Goal: Information Seeking & Learning: Learn about a topic

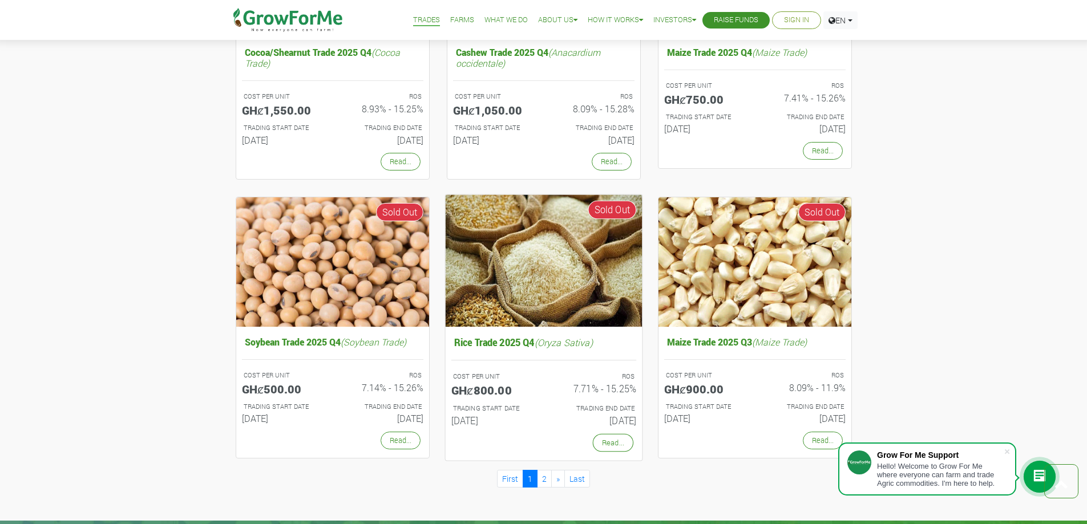
scroll to position [856, 0]
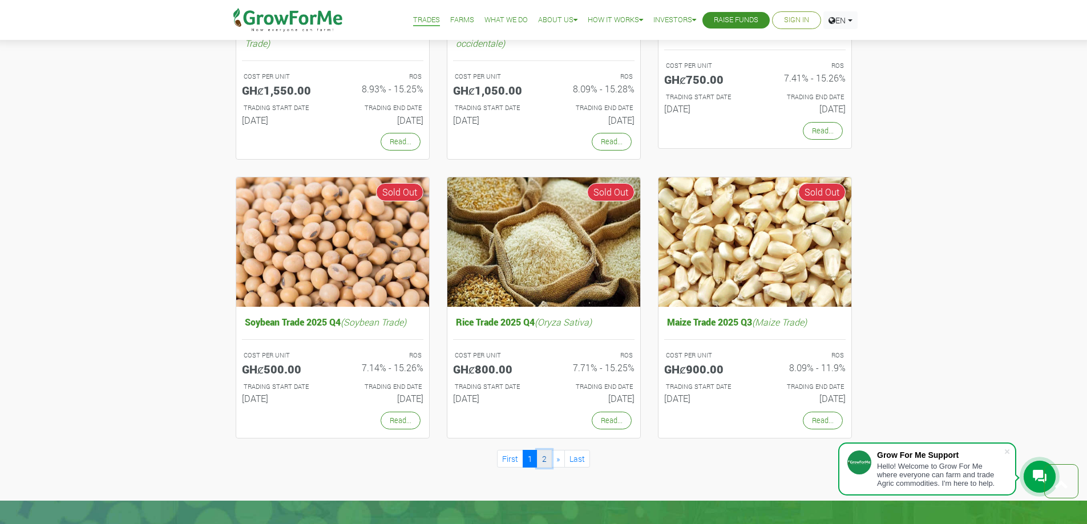
click at [544, 458] on link "2" at bounding box center [544, 459] width 15 height 18
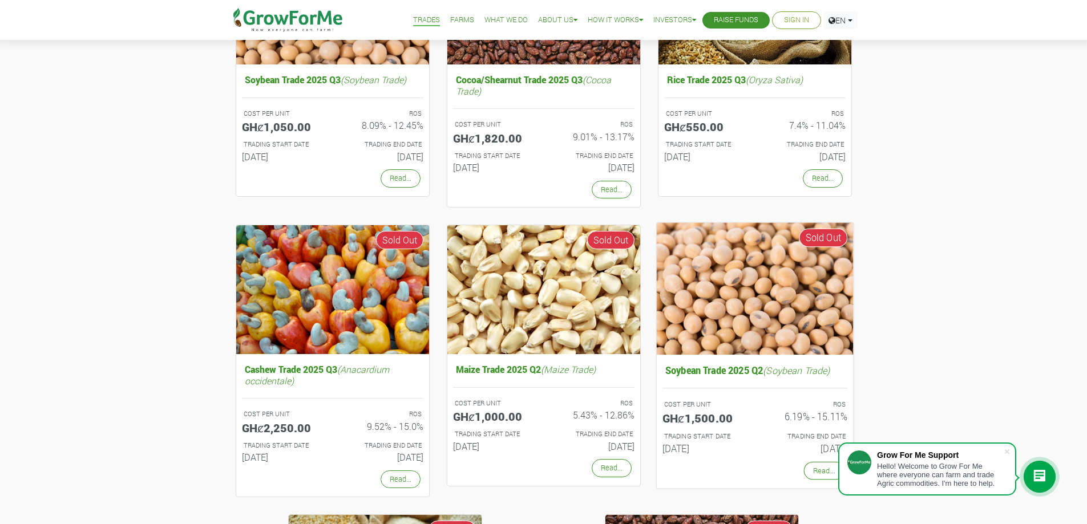
scroll to position [571, 0]
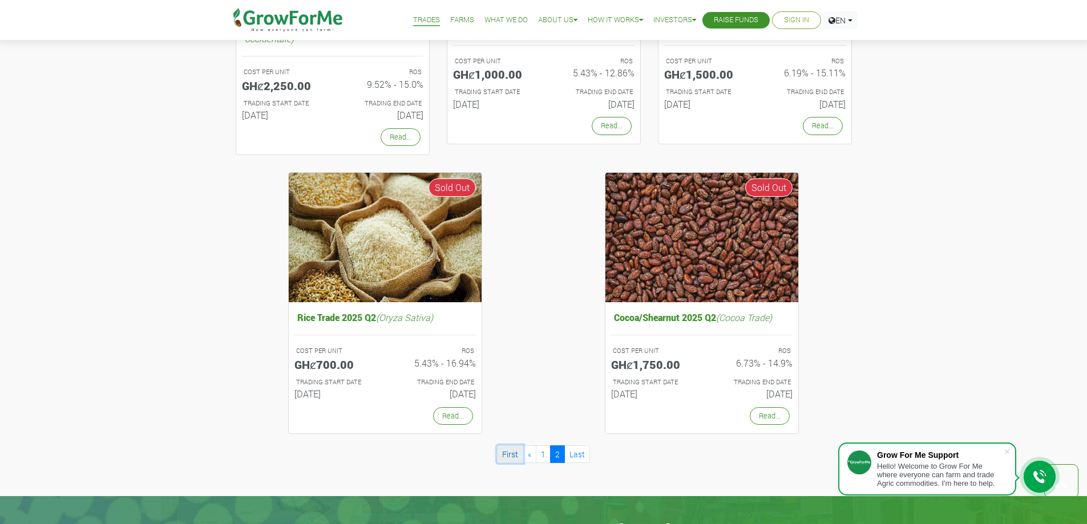
click at [508, 451] on link "First" at bounding box center [510, 455] width 26 height 18
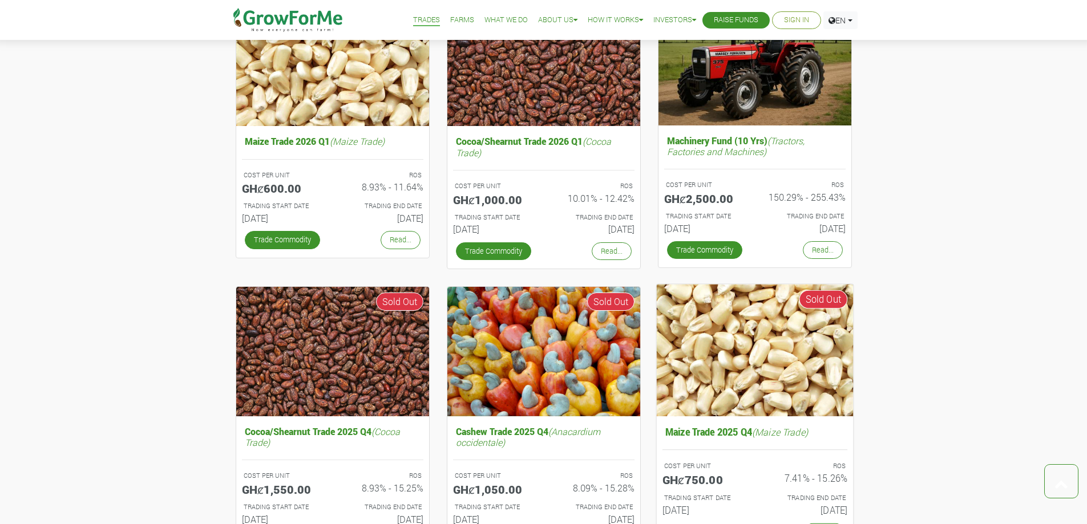
scroll to position [342, 0]
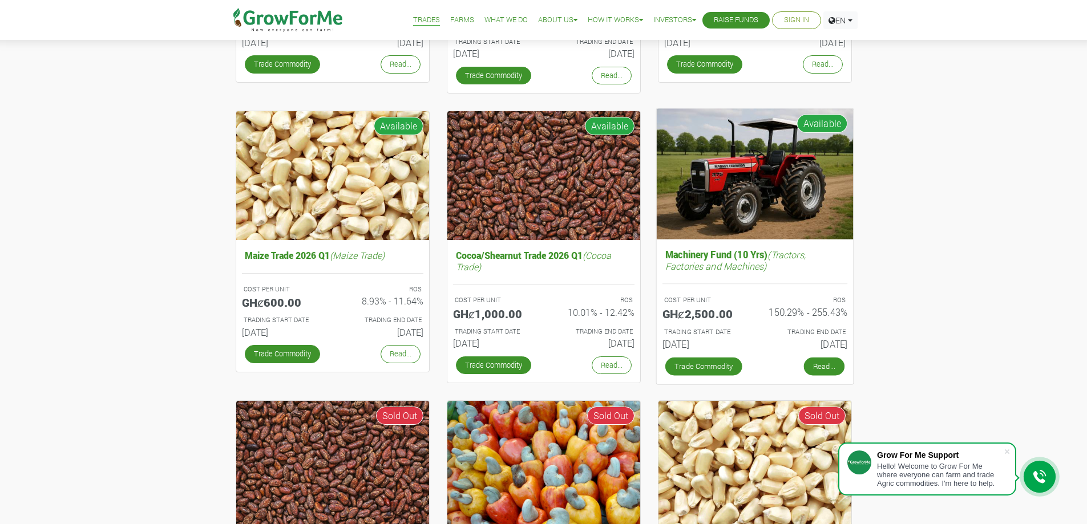
click at [817, 362] on link "Read..." at bounding box center [823, 367] width 41 height 18
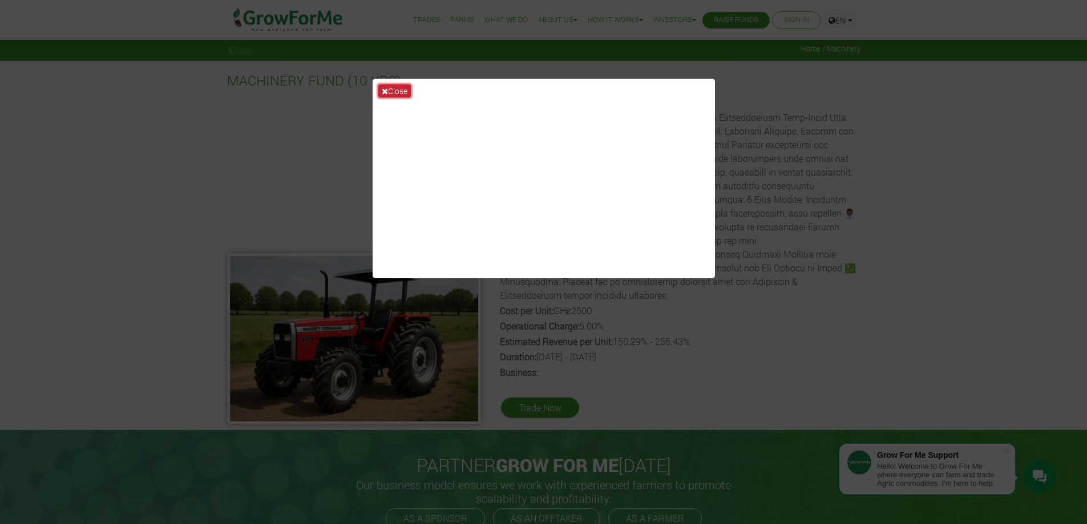
click at [391, 85] on button "Close" at bounding box center [394, 90] width 33 height 13
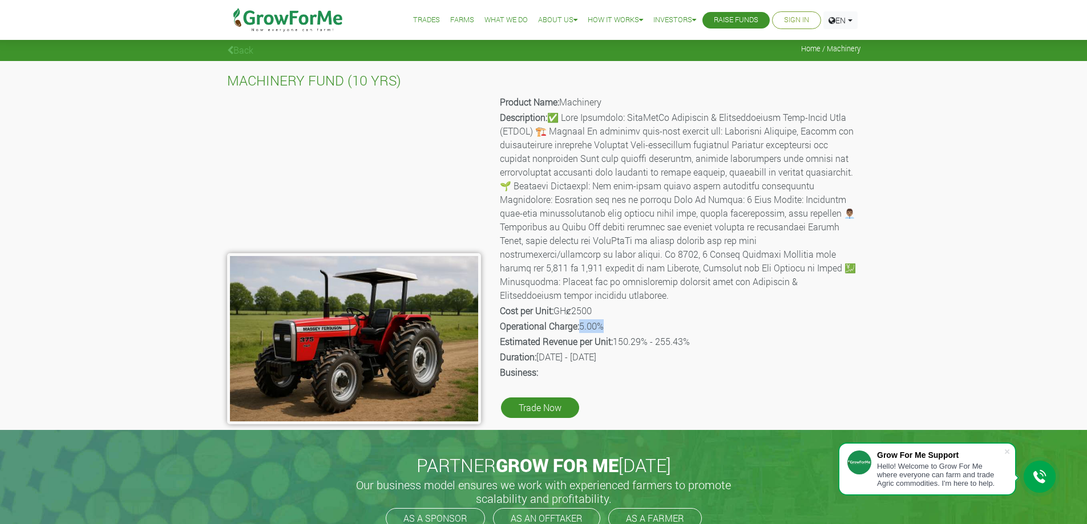
drag, startPoint x: 580, startPoint y: 314, endPoint x: 619, endPoint y: 310, distance: 38.4
click at [619, 320] on p "Operational Charge: 5.00%" at bounding box center [679, 327] width 359 height 14
